Goal: Find specific page/section: Find specific page/section

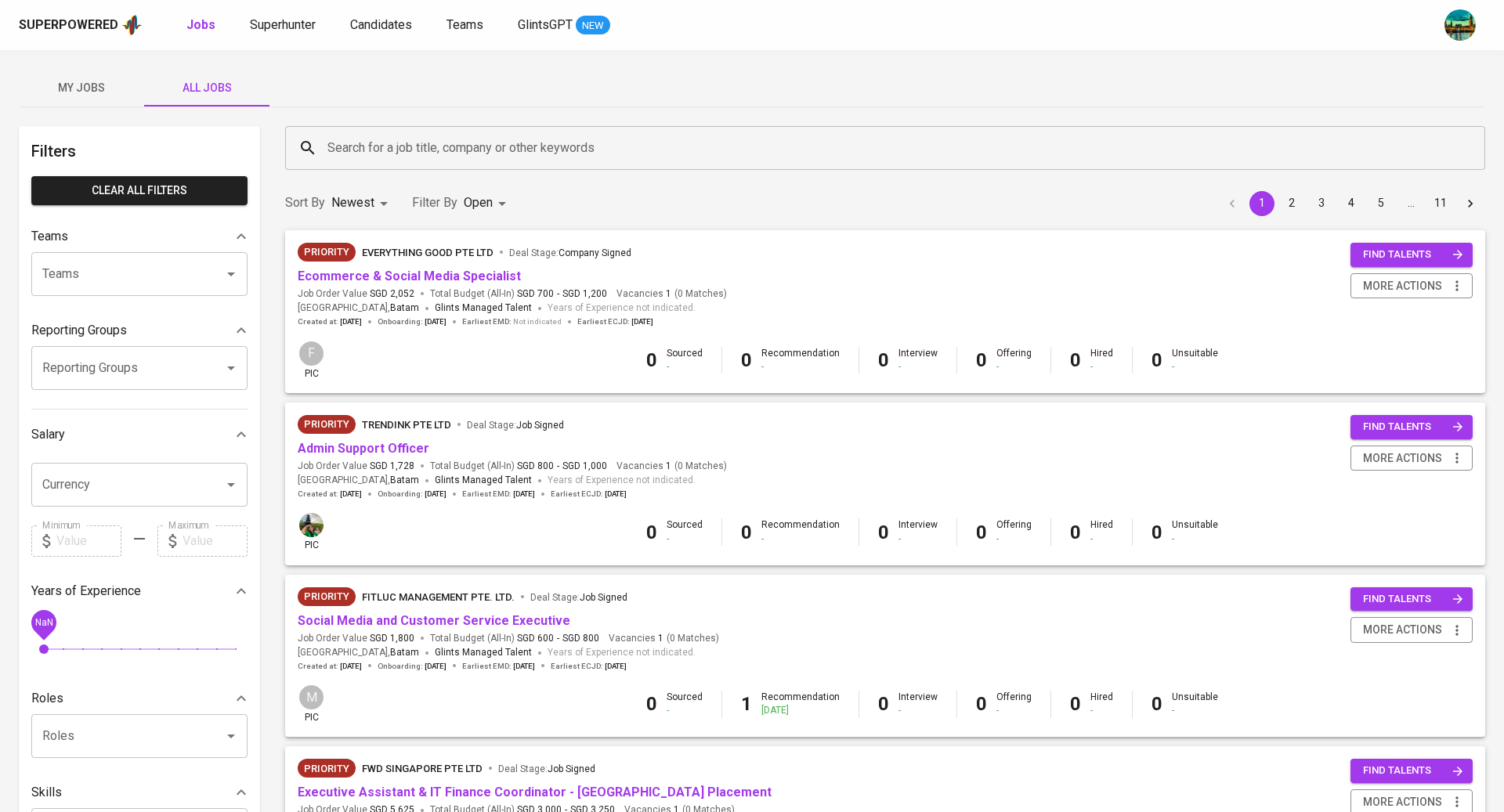
click at [99, 86] on span "My Jobs" at bounding box center [81, 89] width 106 height 20
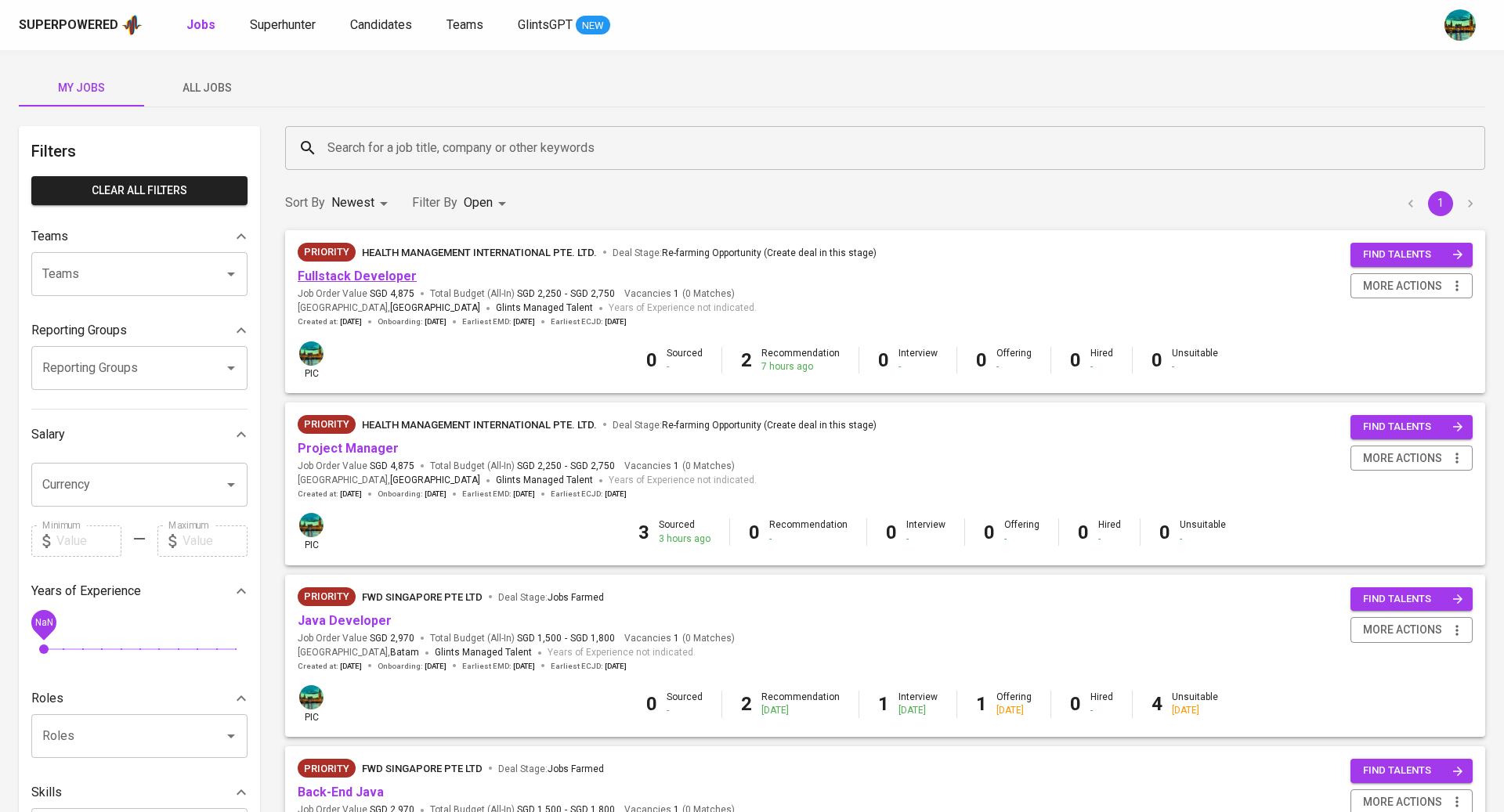
click at [378, 268] on link "Fullstack Developer" at bounding box center [357, 275] width 119 height 15
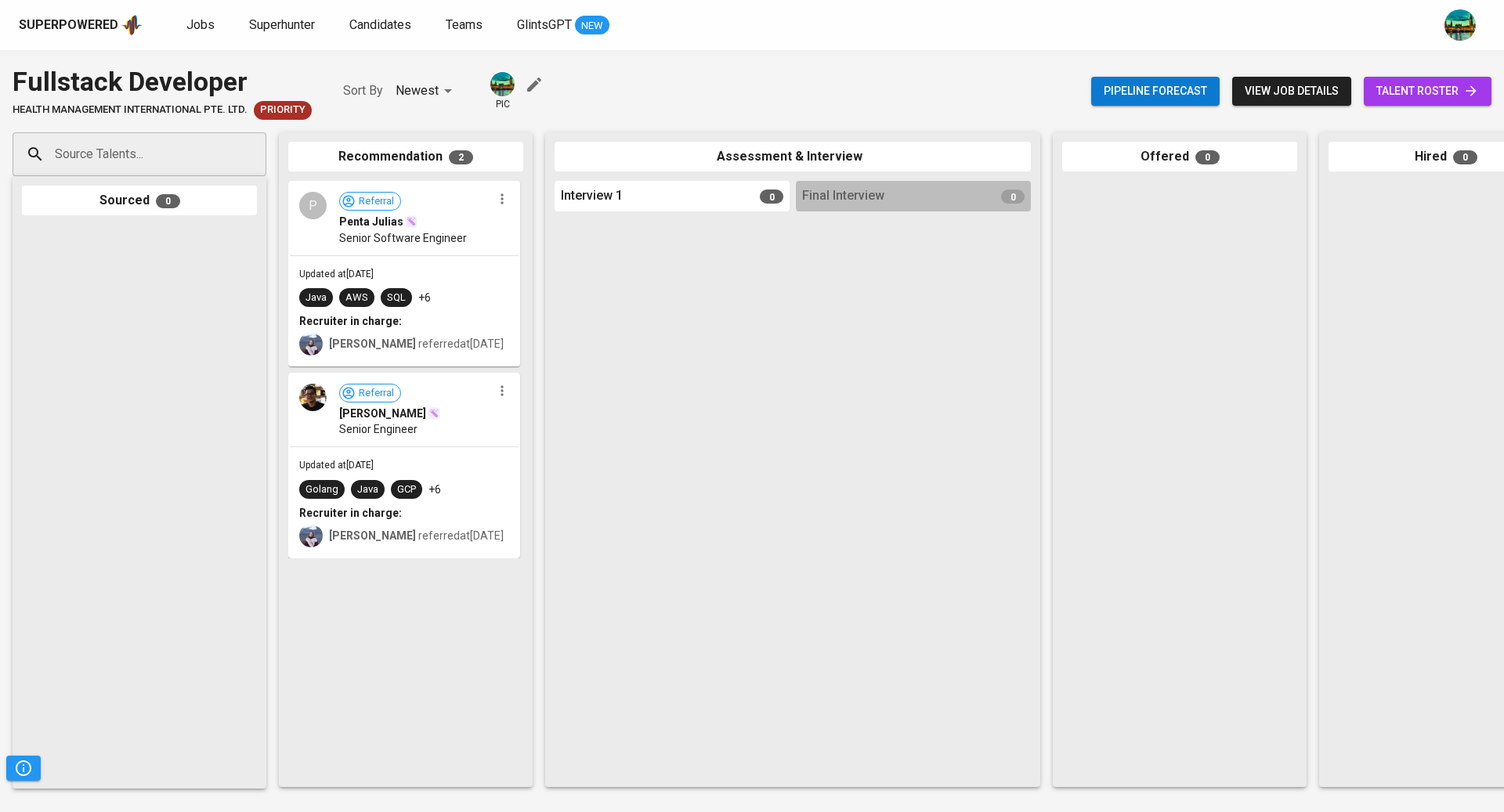
click at [1430, 97] on span "talent roster" at bounding box center [1427, 91] width 103 height 20
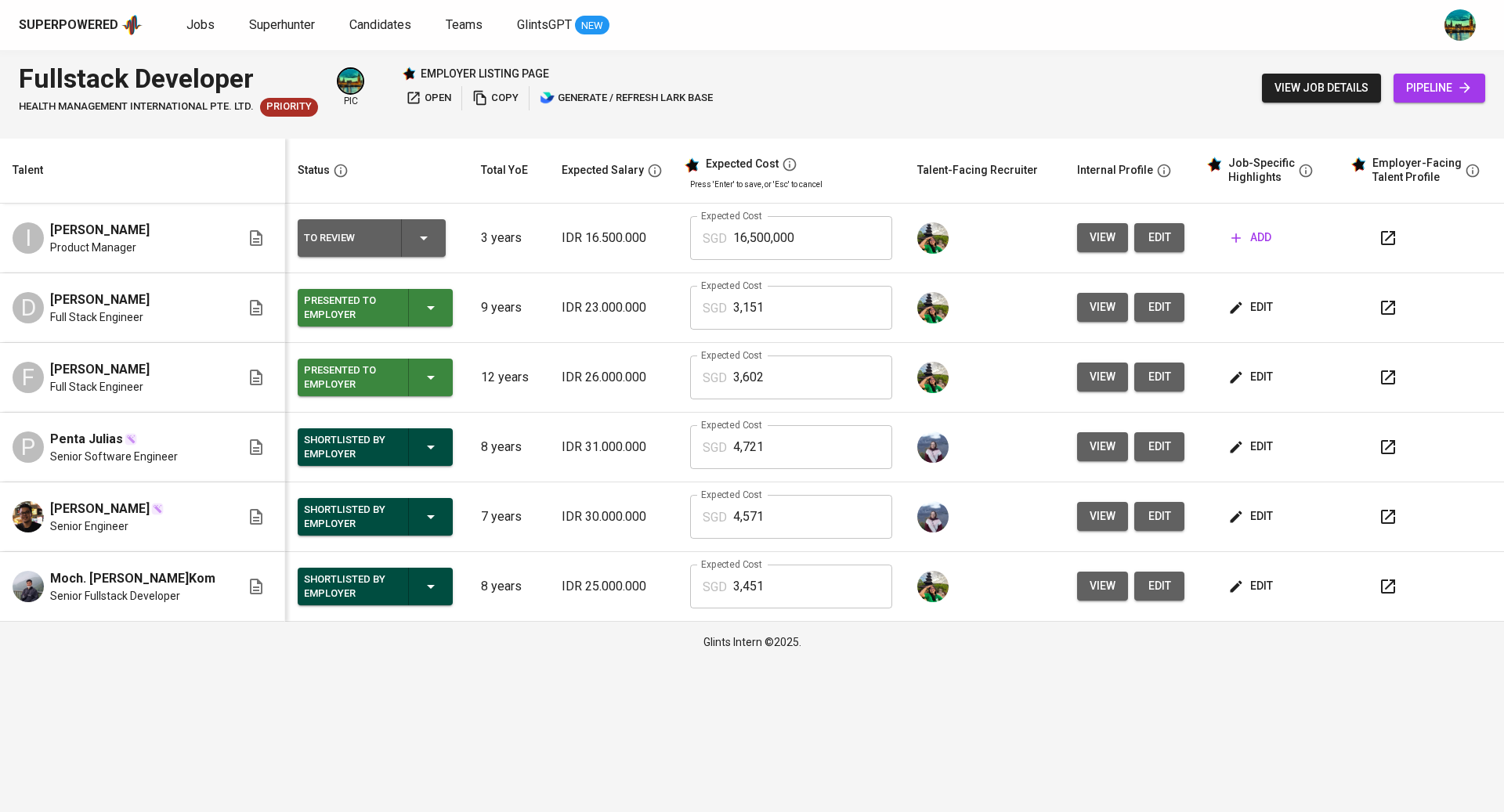
click at [425, 90] on span "open" at bounding box center [429, 98] width 46 height 18
